Goal: Find contact information: Find contact information

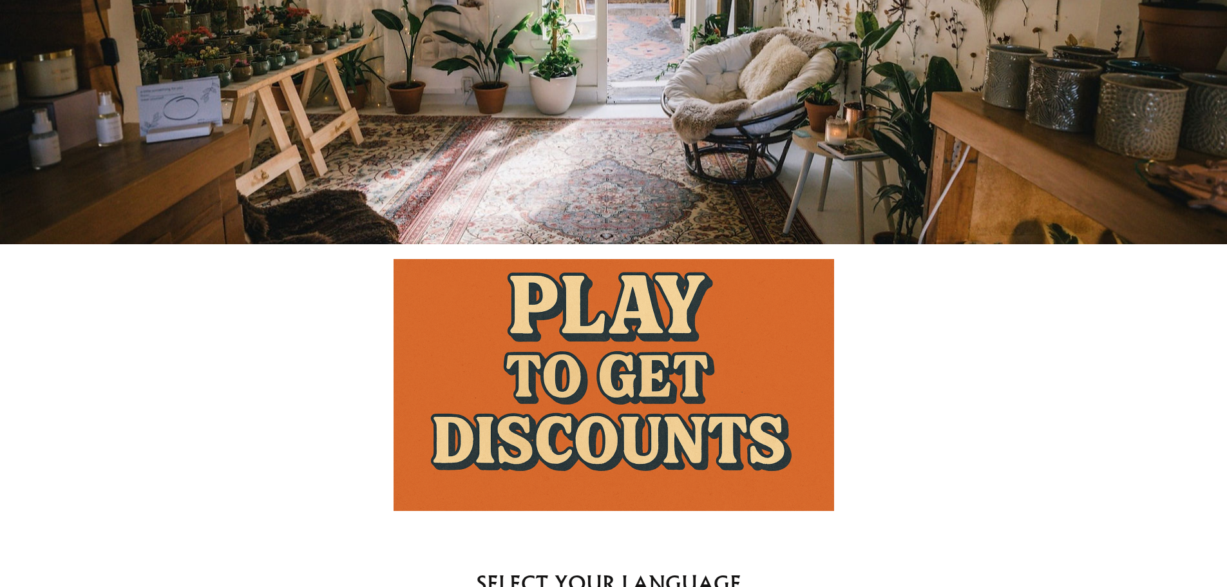
scroll to position [386, 0]
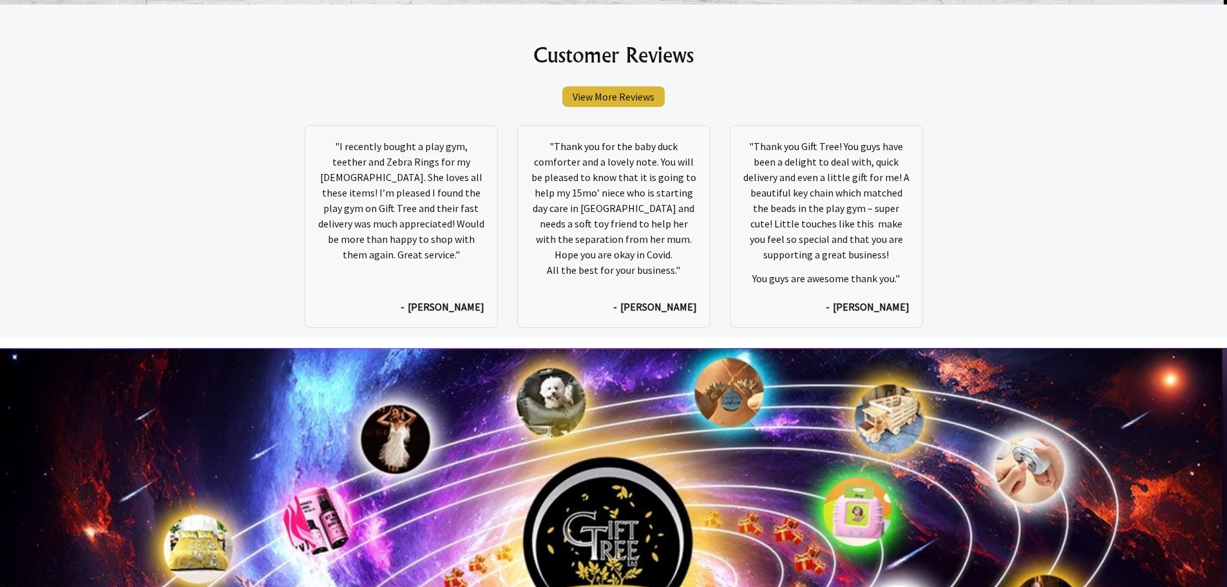
scroll to position [6946, 0]
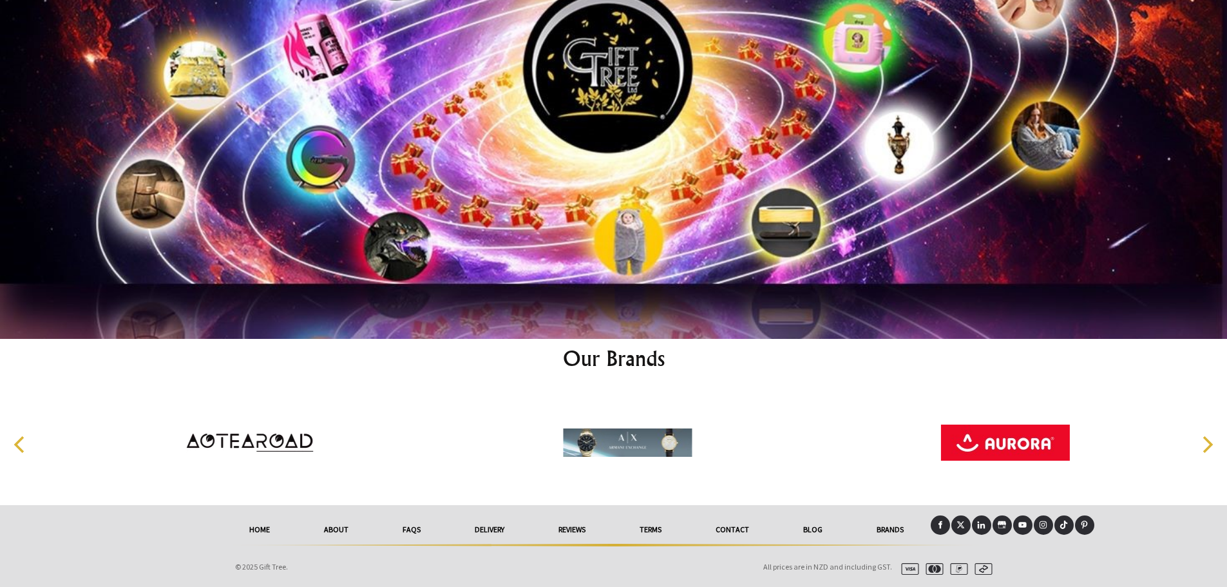
click at [725, 535] on link "Contact" at bounding box center [733, 529] width 88 height 28
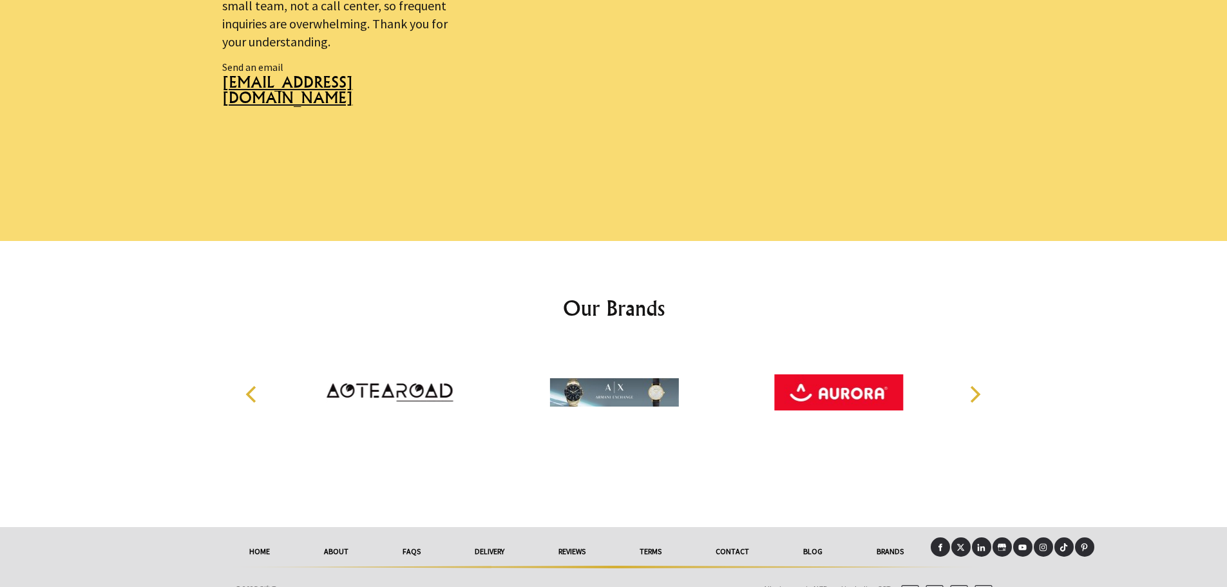
scroll to position [938, 0]
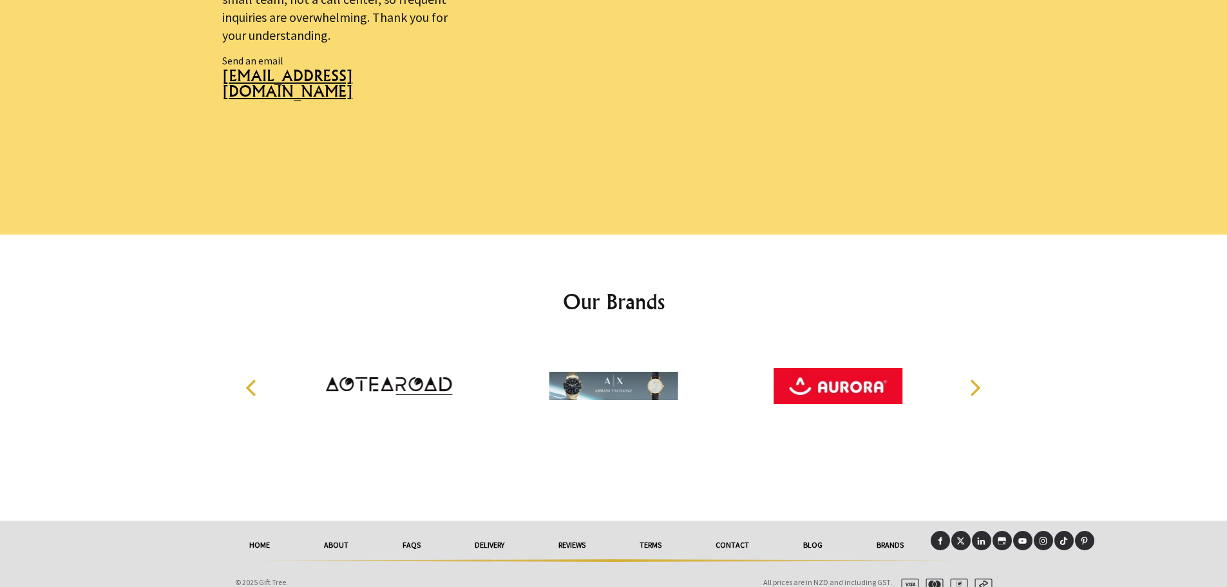
click at [492, 531] on link "delivery" at bounding box center [490, 545] width 84 height 28
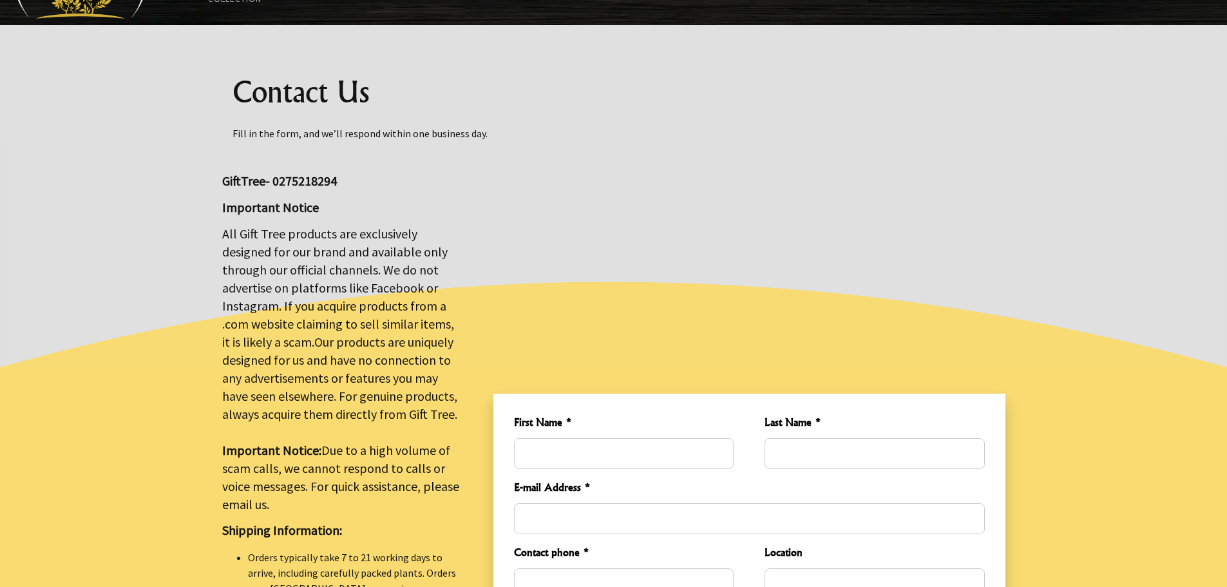
scroll to position [101, 0]
drag, startPoint x: 345, startPoint y: 179, endPoint x: 272, endPoint y: 180, distance: 72.8
click at [272, 180] on p "GiftTree- 0275218294" at bounding box center [342, 181] width 240 height 18
copy big "0275218294"
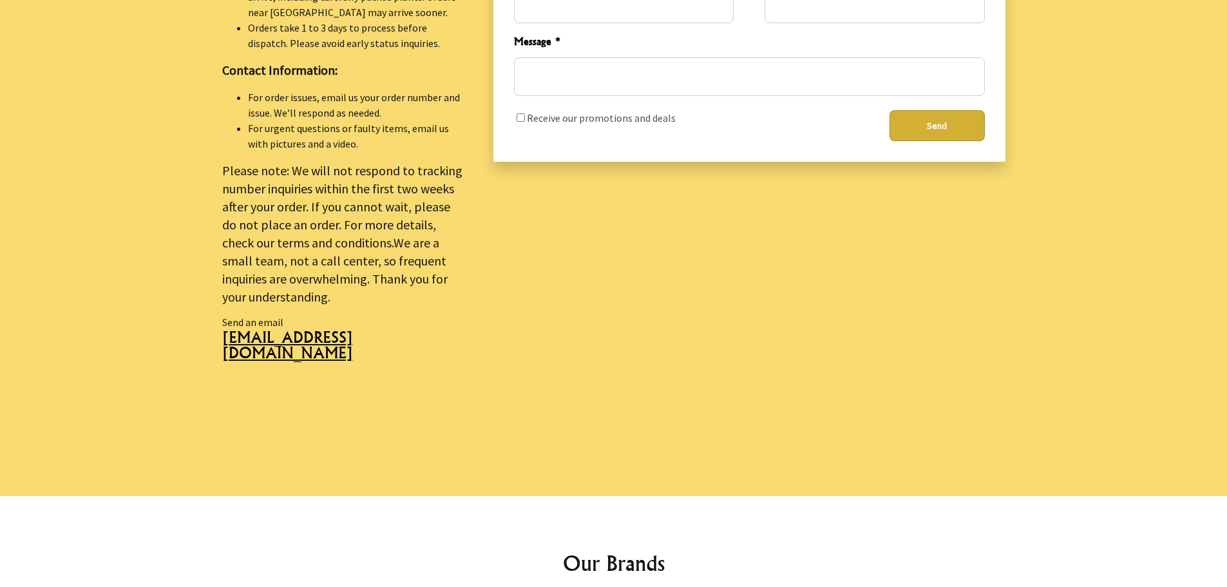
scroll to position [681, 0]
